Goal: Task Accomplishment & Management: Manage account settings

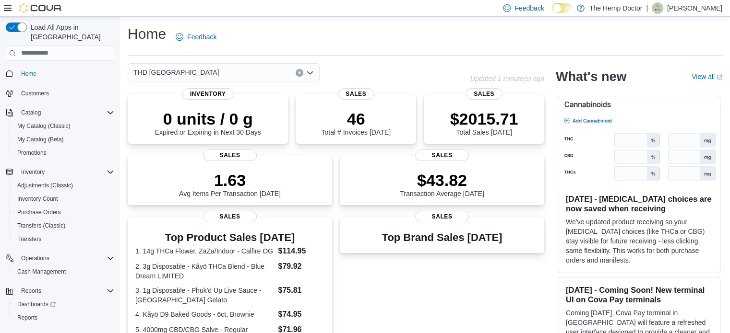
click at [270, 70] on div "THD [GEOGRAPHIC_DATA]" at bounding box center [224, 72] width 192 height 19
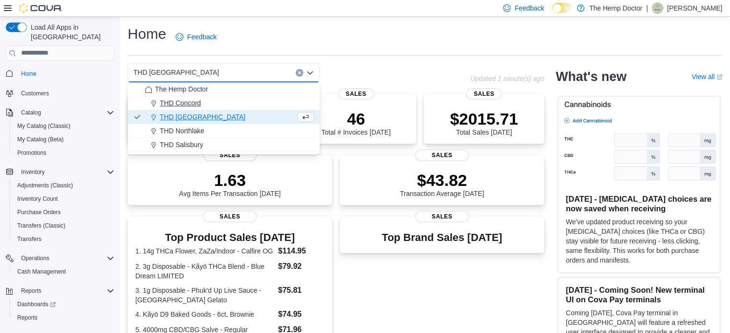
click at [186, 107] on span "THD Concord" at bounding box center [180, 103] width 41 height 10
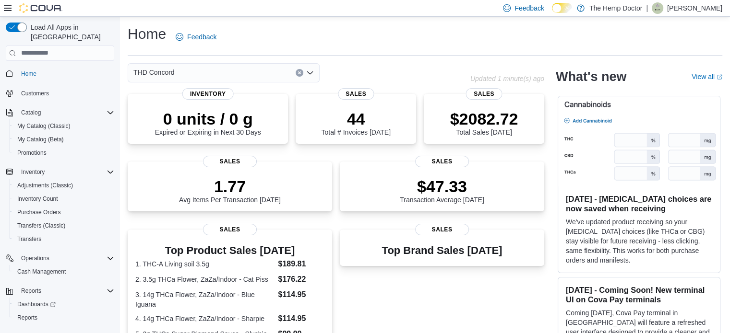
click at [259, 80] on div "THD Concord Combo box. Selected. THD [GEOGRAPHIC_DATA]. Press Backspace to dele…" at bounding box center [224, 72] width 192 height 19
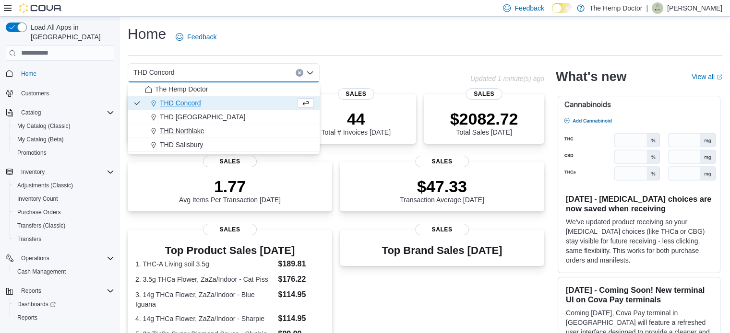
click at [188, 132] on span "THD Northlake" at bounding box center [182, 131] width 45 height 10
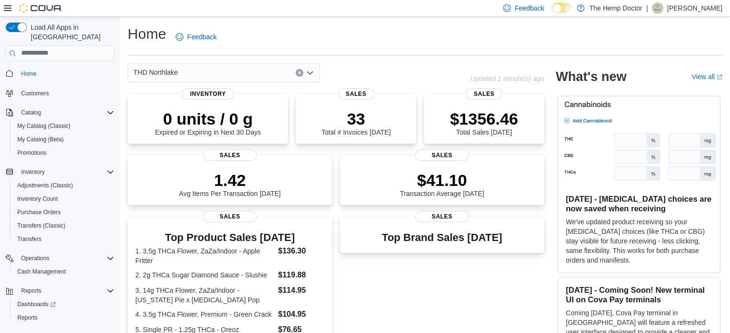
click at [266, 71] on div "THD Northlake Combo box. Selected. THD [GEOGRAPHIC_DATA]. Press Backspace to de…" at bounding box center [224, 72] width 192 height 19
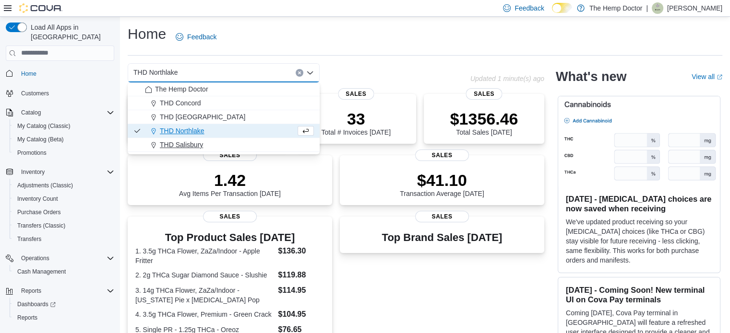
click at [183, 144] on span "THD Salisbury" at bounding box center [181, 145] width 43 height 10
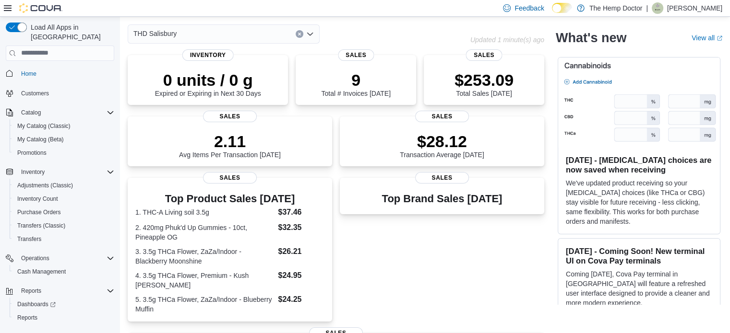
scroll to position [36, 0]
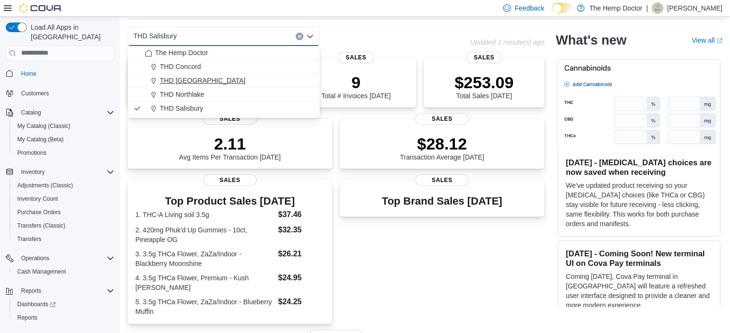
click at [198, 82] on span "THD [GEOGRAPHIC_DATA]" at bounding box center [202, 81] width 85 height 10
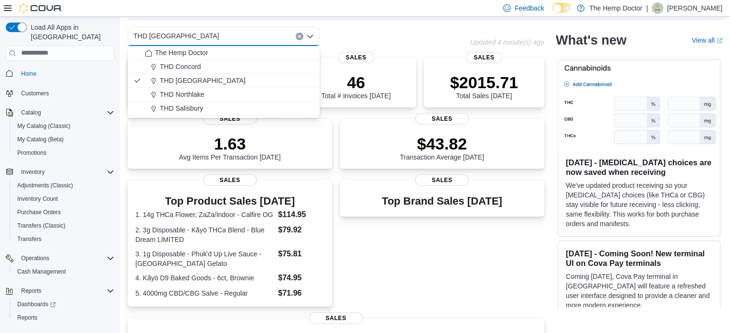
click at [370, 7] on div "Feedback Dark Mode The Hemp Doctor | [PERSON_NAME]" at bounding box center [365, 8] width 730 height 17
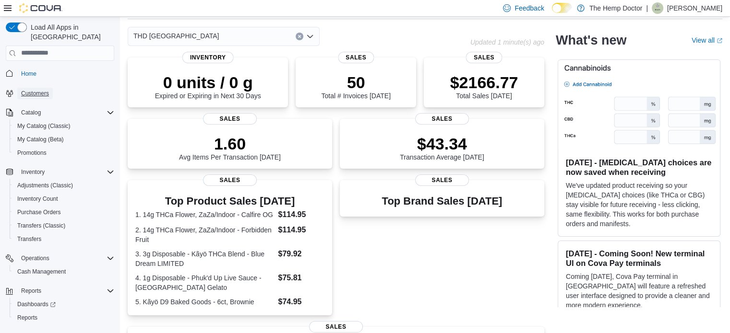
click at [33, 88] on span "Customers" at bounding box center [35, 94] width 28 height 12
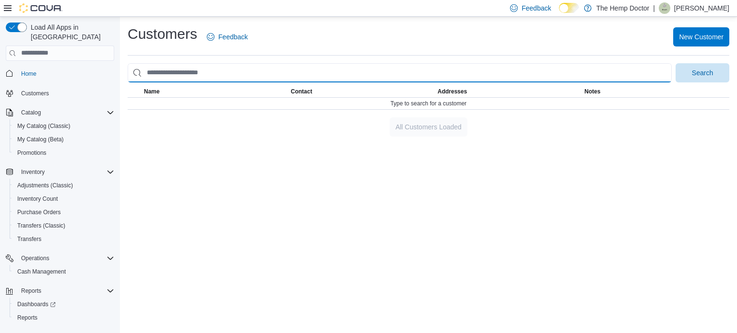
click at [248, 72] on input "search" at bounding box center [400, 72] width 544 height 19
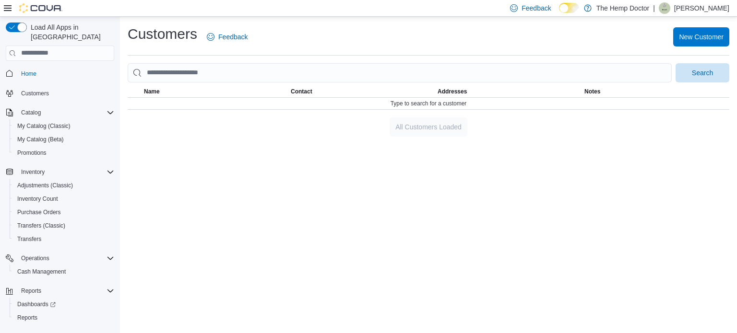
click at [281, 38] on div "New Customer" at bounding box center [495, 36] width 470 height 19
